Goal: Task Accomplishment & Management: Complete application form

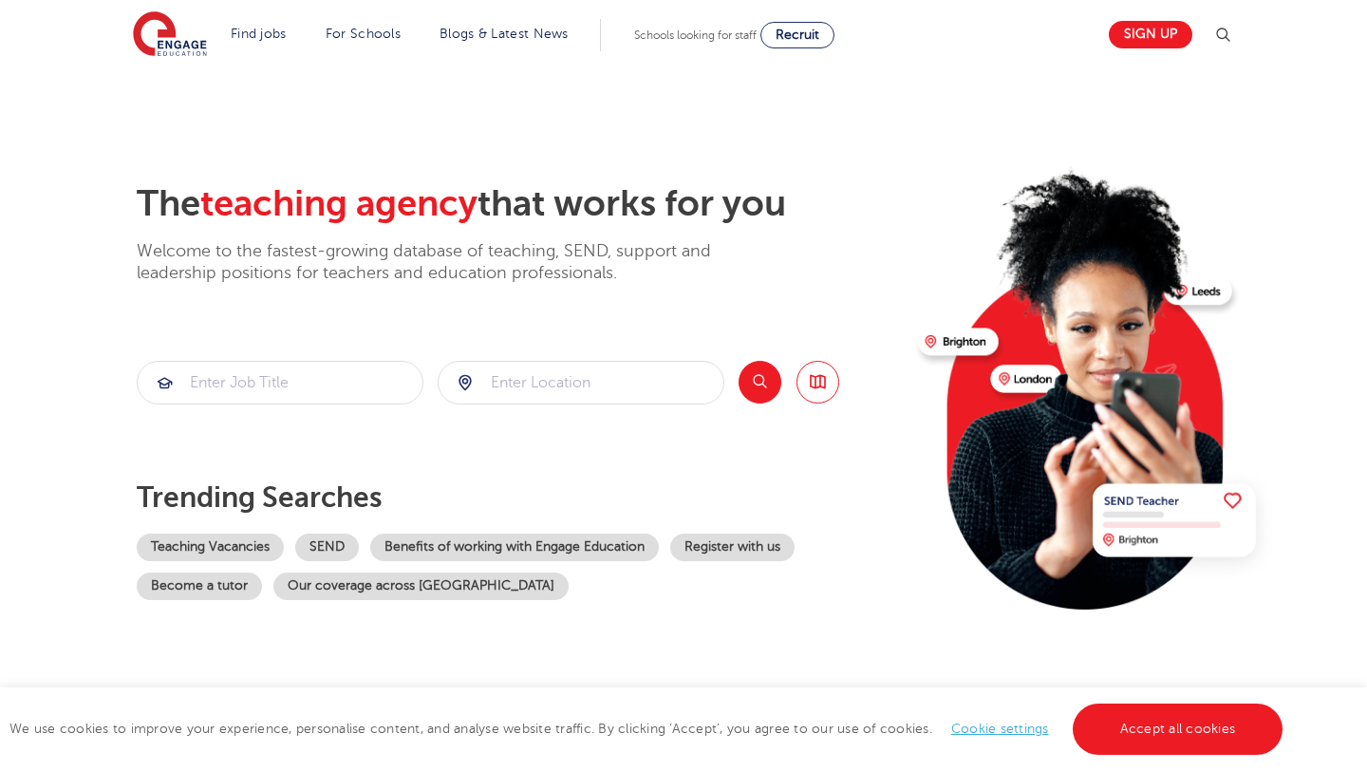
click at [299, 375] on input "search" at bounding box center [280, 383] width 285 height 42
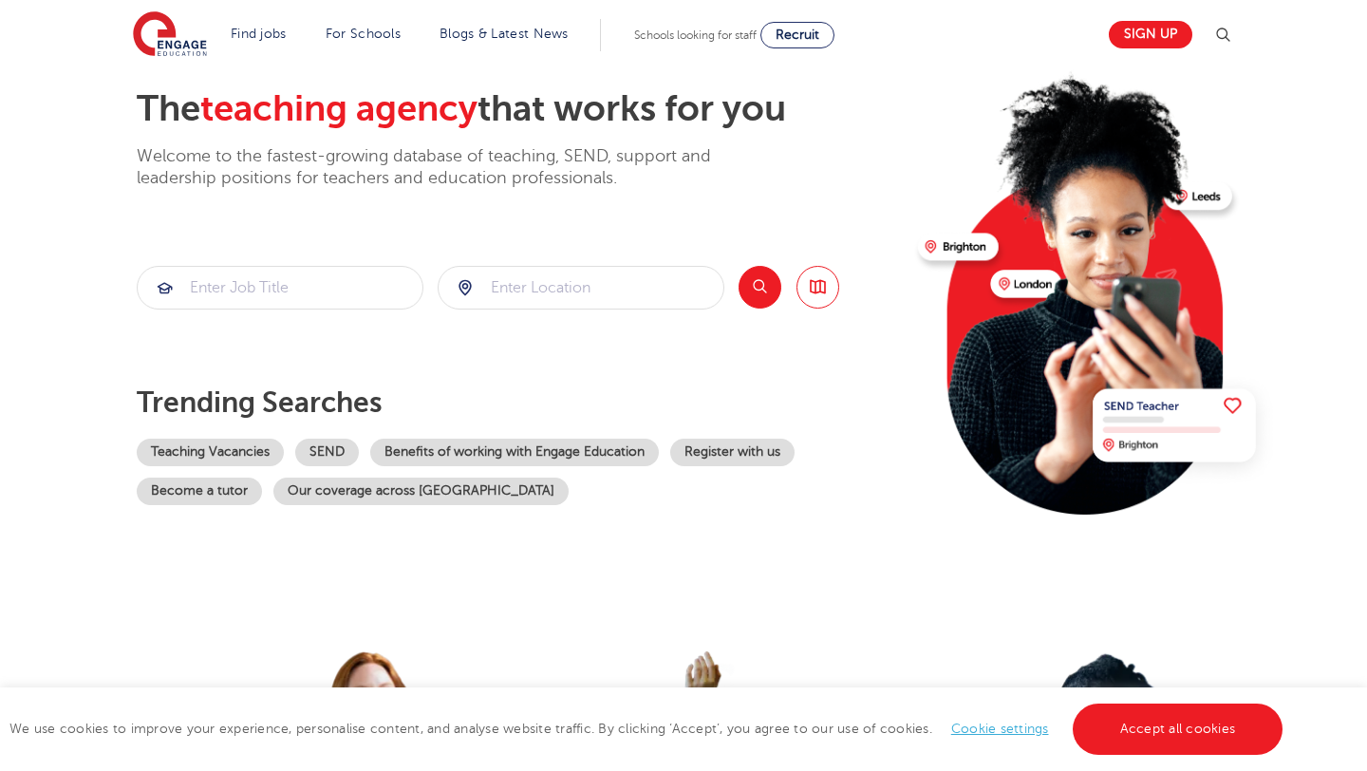
scroll to position [110, 0]
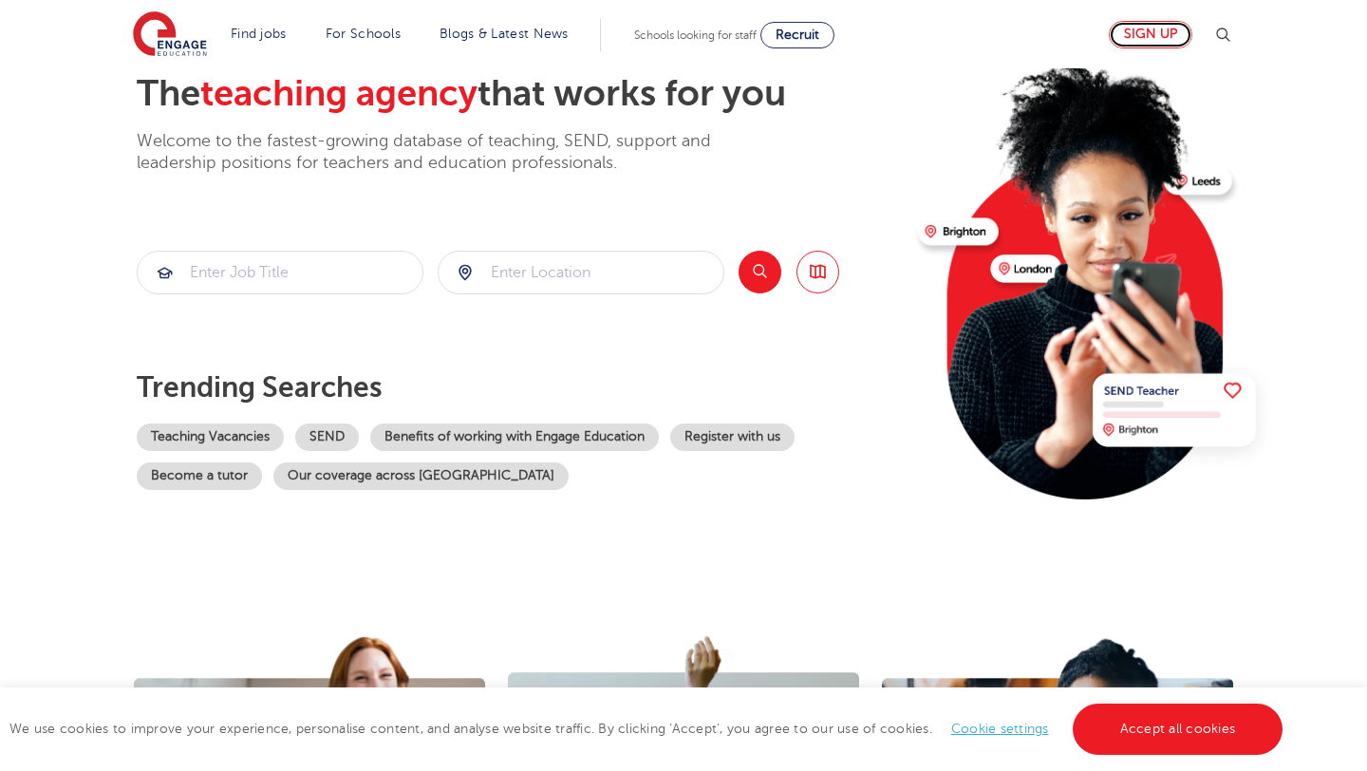
click at [1125, 25] on link "Sign up" at bounding box center [1151, 35] width 84 height 28
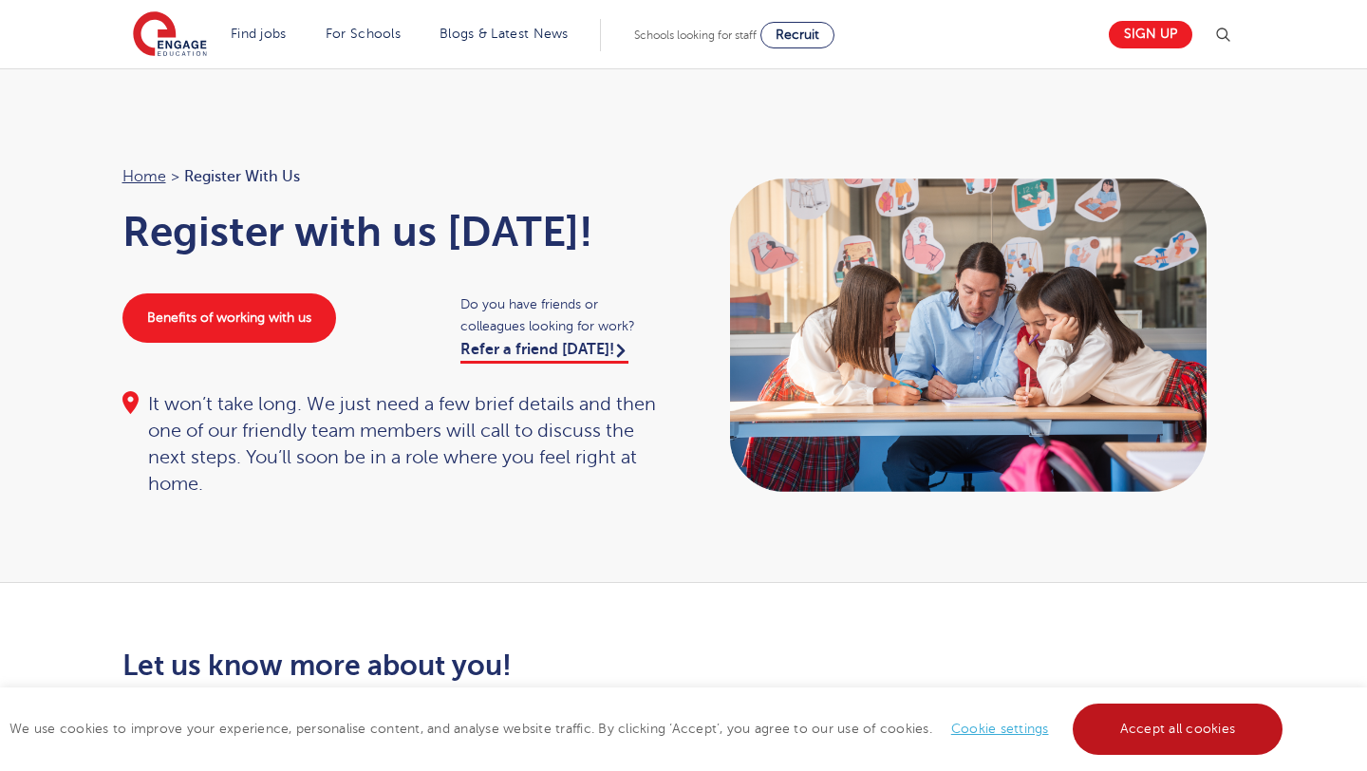
click at [1137, 709] on link "Accept all cookies" at bounding box center [1178, 728] width 211 height 51
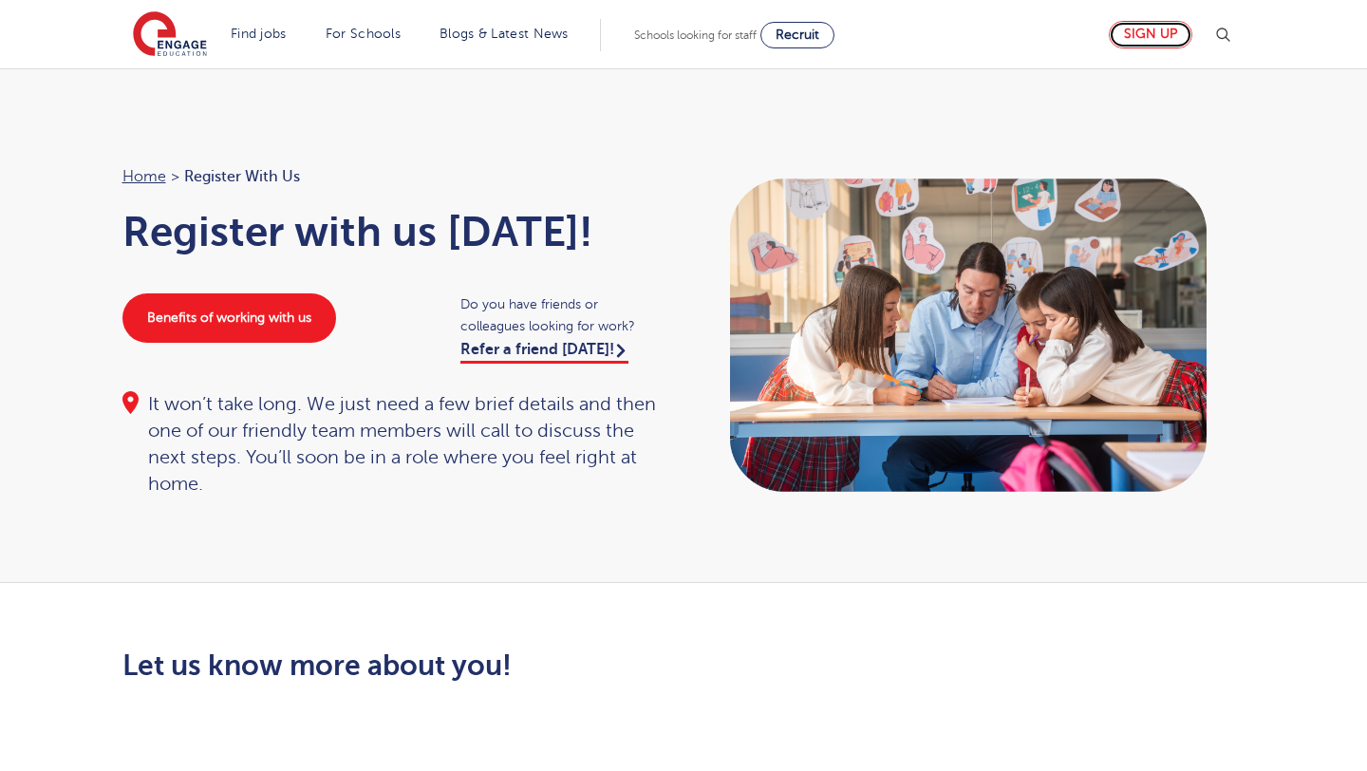
click at [1172, 43] on link "Sign up" at bounding box center [1151, 35] width 84 height 28
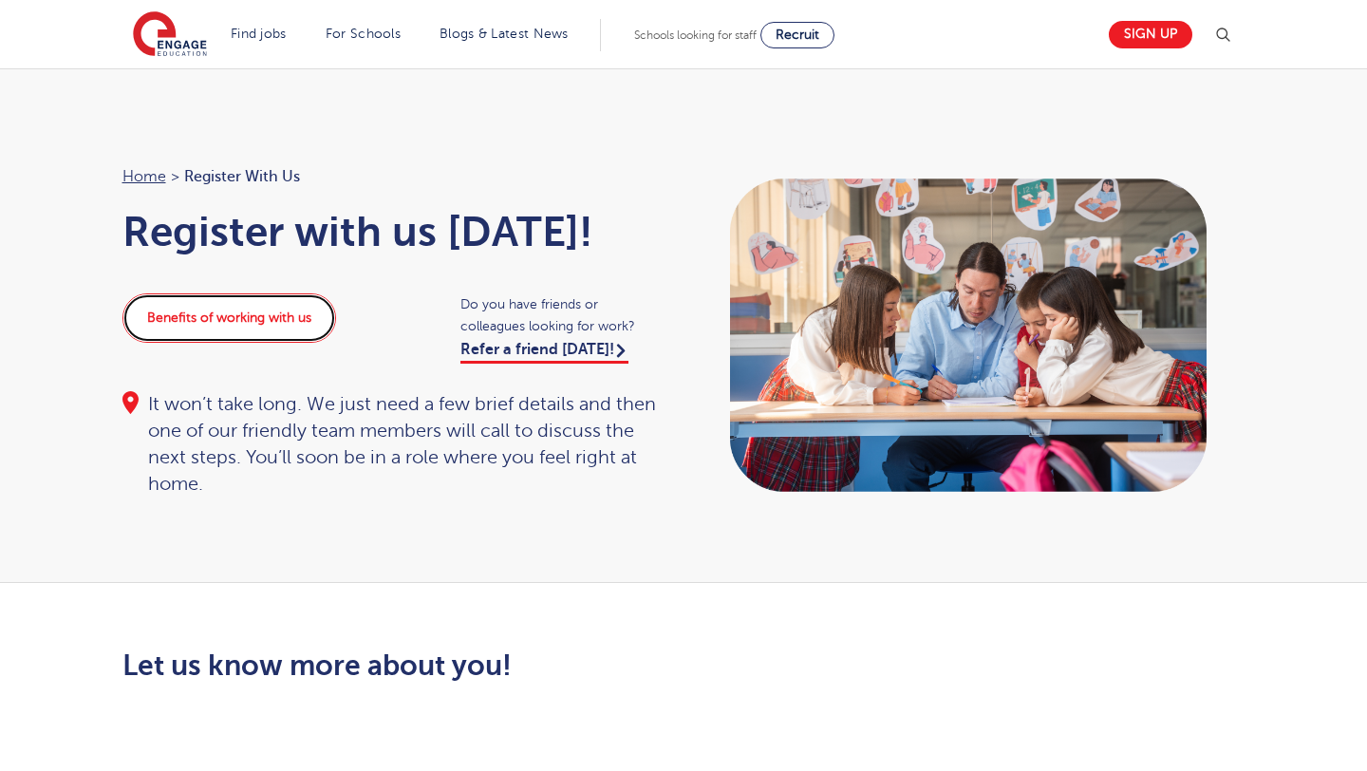
click at [239, 334] on link "Benefits of working with us" at bounding box center [229, 317] width 214 height 49
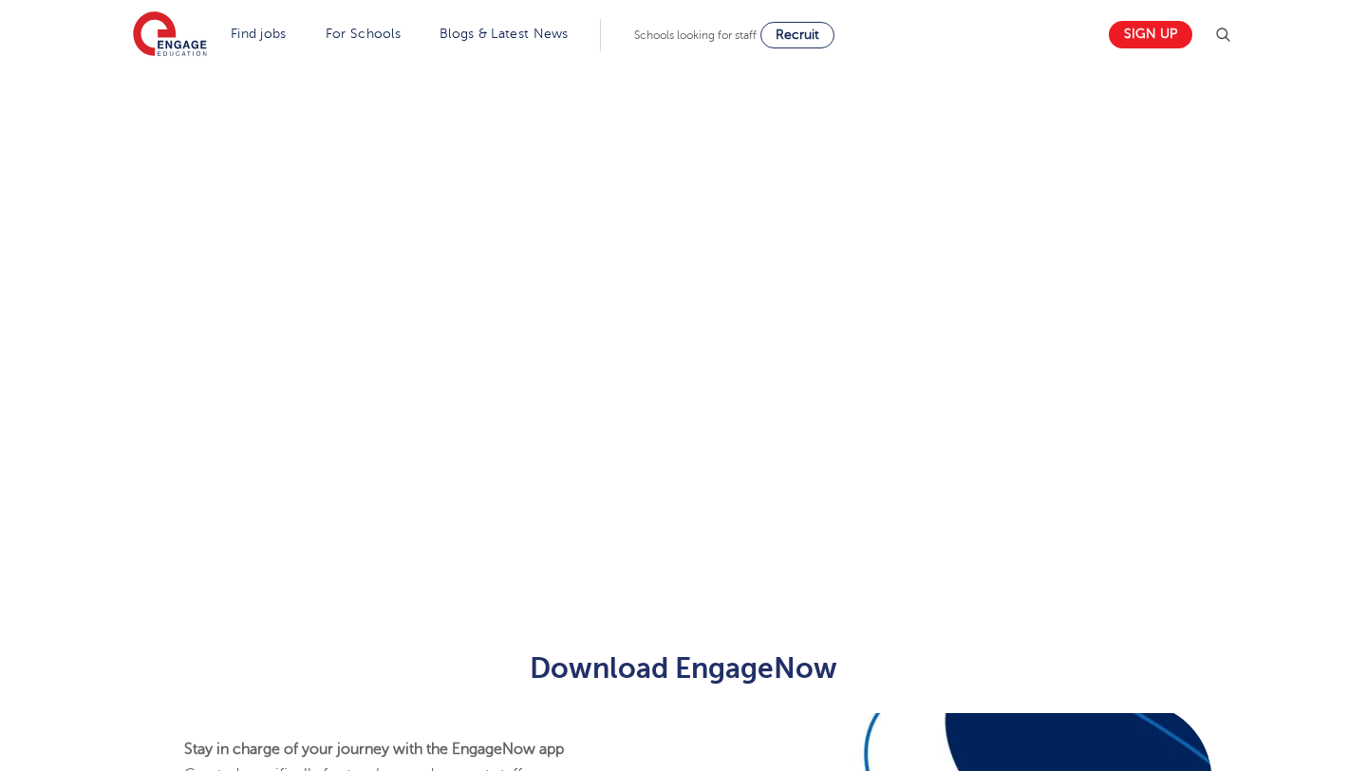
scroll to position [418, 0]
